Goal: Check status: Check status

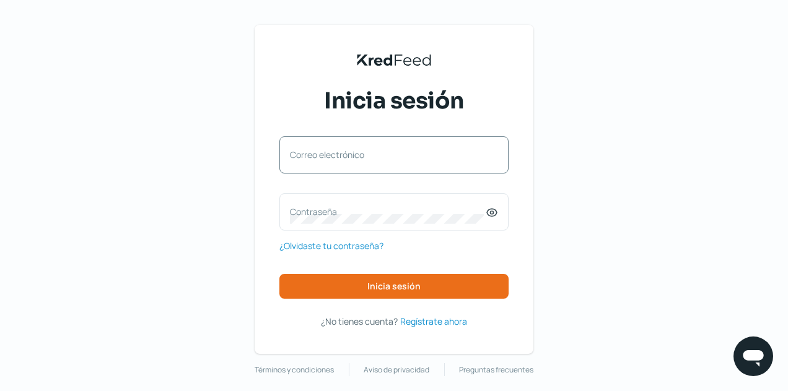
click at [359, 156] on label "Correo electrónico" at bounding box center [388, 155] width 196 height 12
click at [359, 156] on input "Correo electrónico" at bounding box center [394, 161] width 208 height 11
click at [356, 163] on input "Correo electrónico" at bounding box center [394, 161] width 208 height 11
type input "[EMAIL_ADDRESS][DOMAIN_NAME]"
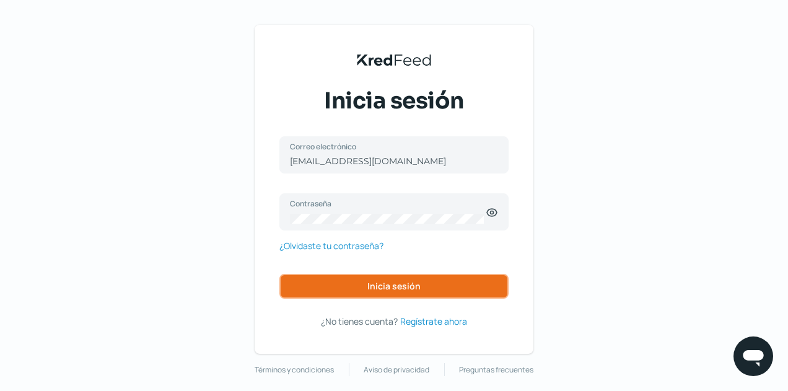
click at [385, 282] on span "Inicia sesión" at bounding box center [394, 286] width 53 height 9
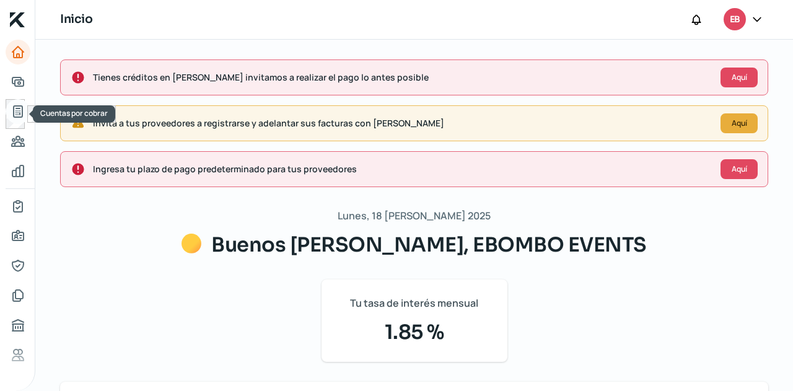
click at [25, 113] on icon "Cuentas por cobrar" at bounding box center [18, 111] width 15 height 15
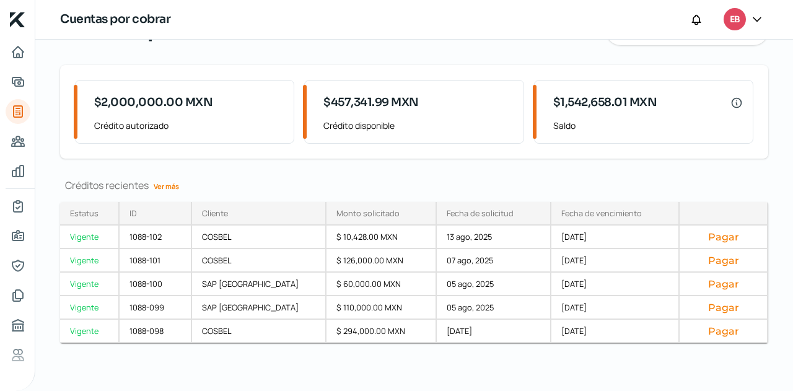
scroll to position [123, 0]
click at [182, 185] on link "Ver más" at bounding box center [166, 185] width 35 height 19
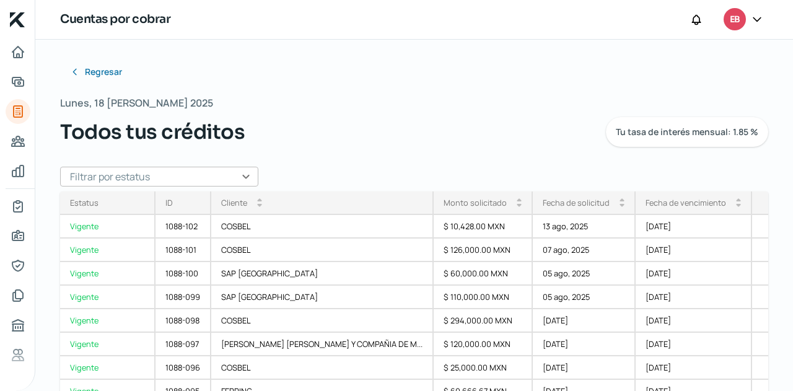
click at [251, 183] on input "text" at bounding box center [159, 177] width 198 height 20
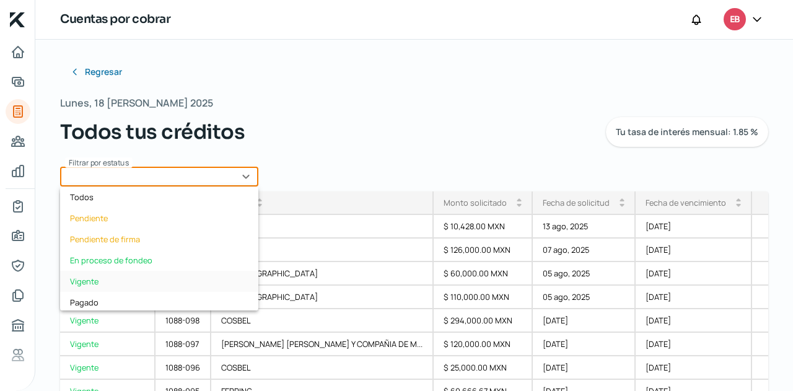
click at [148, 273] on div "Vigente" at bounding box center [159, 281] width 198 height 21
type input "Vigente"
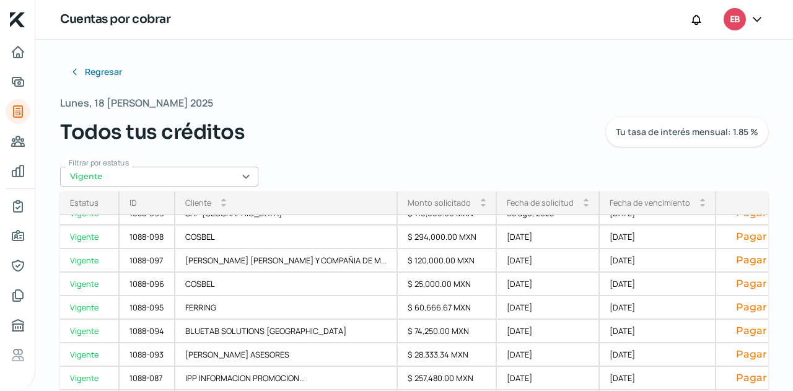
scroll to position [118, 0]
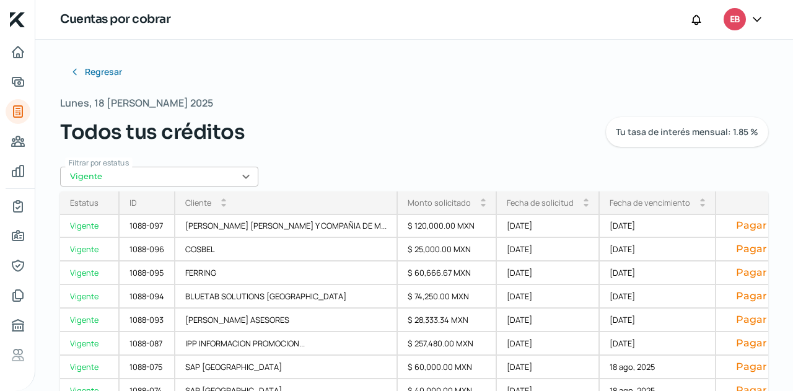
click at [615, 204] on div "Fecha de vencimiento" at bounding box center [650, 202] width 81 height 11
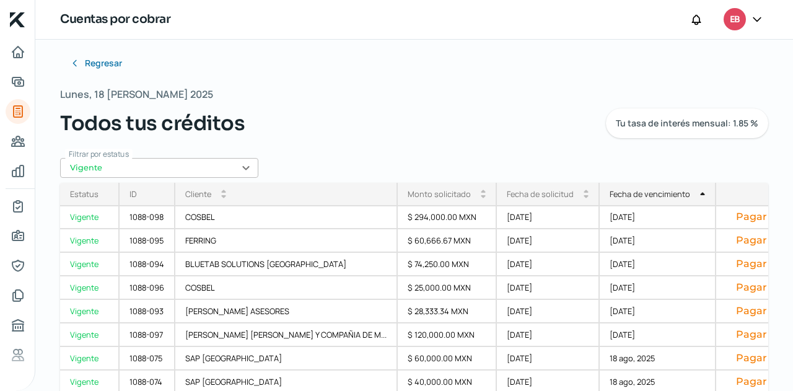
scroll to position [11, 0]
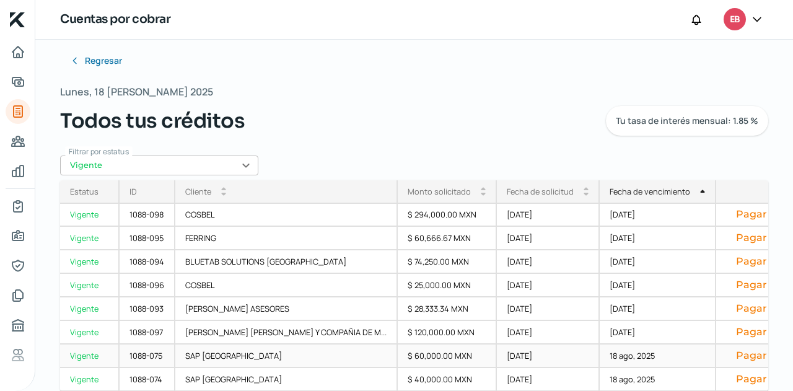
click at [528, 348] on div "[DATE]" at bounding box center [548, 357] width 103 height 24
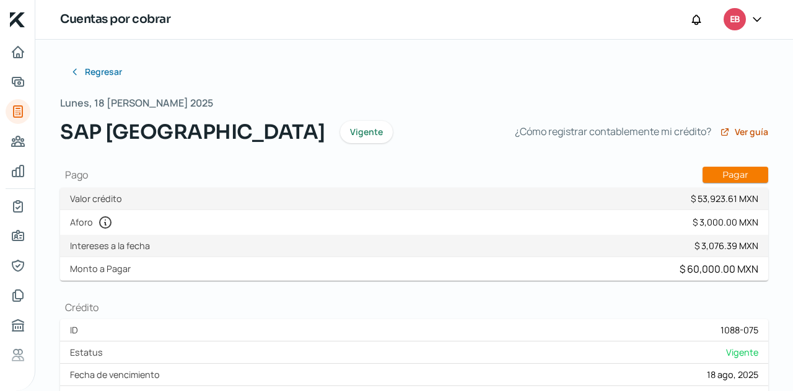
type input "F790- SAP MEXICO.xml"
type input "F790- SAP [GEOGRAPHIC_DATA]pdf"
click at [76, 67] on icon at bounding box center [76, 72] width 10 height 10
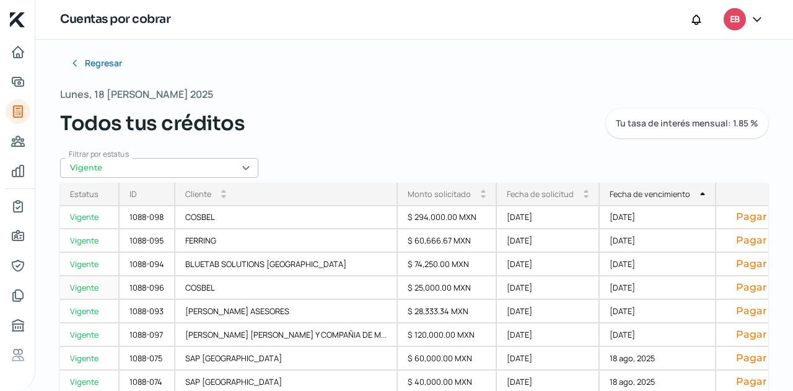
scroll to position [11, 0]
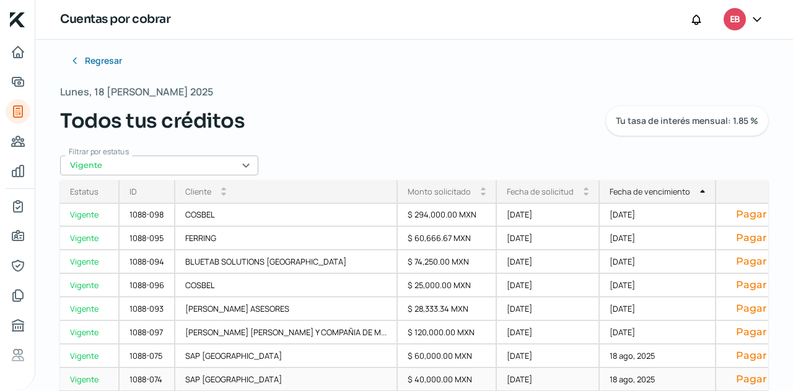
click at [628, 378] on div "18 ago, 2025" at bounding box center [658, 380] width 117 height 24
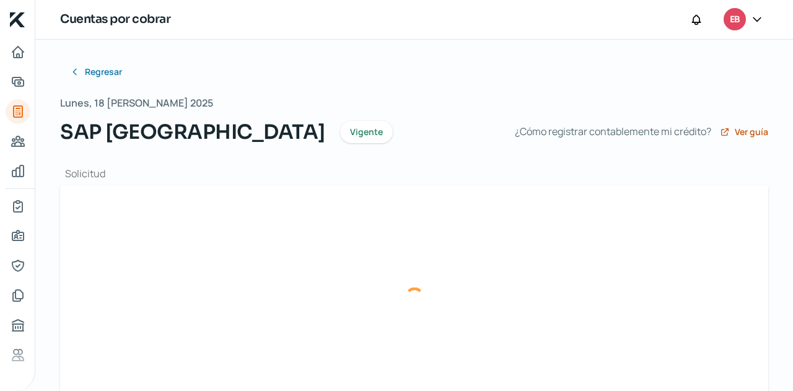
type input "F791- SAP MEXICO.xml"
type input "F791- SAP [GEOGRAPHIC_DATA]pdf"
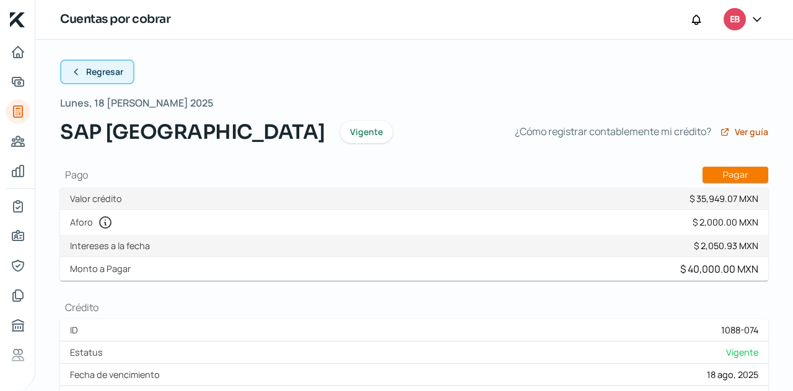
click at [78, 65] on button "Regresar" at bounding box center [97, 71] width 74 height 25
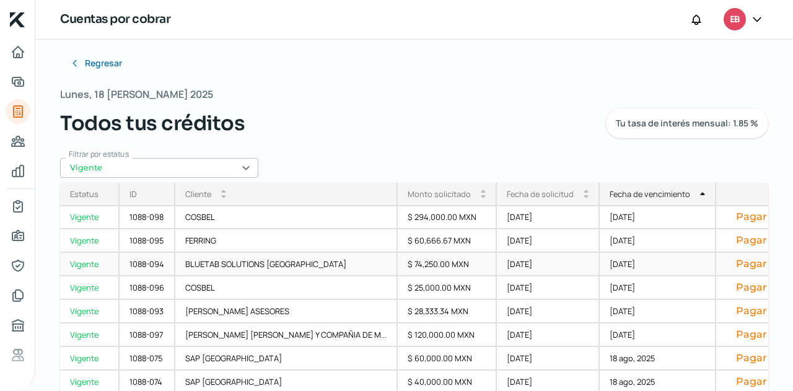
scroll to position [11, 0]
